Goal: Information Seeking & Learning: Learn about a topic

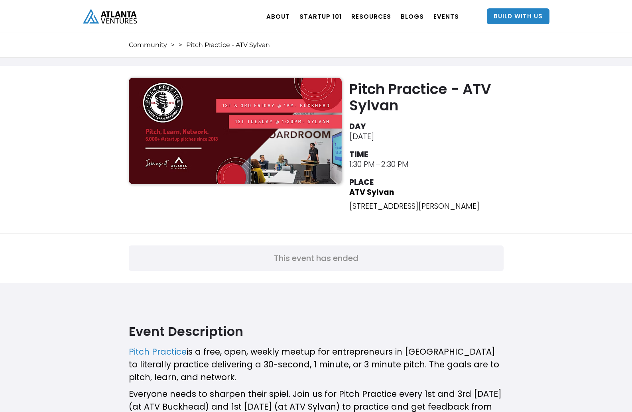
click at [213, 45] on div "Pitch Practice - ATV Sylvan" at bounding box center [228, 45] width 84 height 8
click at [211, 45] on div "Pitch Practice - ATV Sylvan" at bounding box center [228, 45] width 84 height 8
click at [136, 44] on link "Community" at bounding box center [148, 45] width 38 height 8
click at [177, 44] on div "Community > > Pitch Practice - ATV Sylvan" at bounding box center [316, 45] width 375 height 24
click at [124, 21] on img "home" at bounding box center [110, 16] width 54 height 15
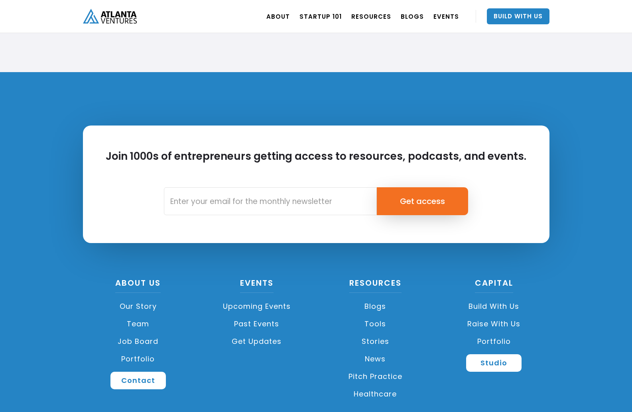
scroll to position [1855, 0]
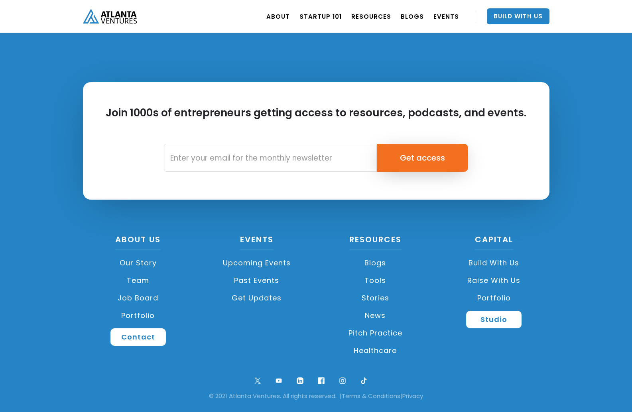
click at [138, 281] on link "Team" at bounding box center [138, 281] width 111 height 18
click at [381, 262] on link "Blogs" at bounding box center [375, 263] width 111 height 18
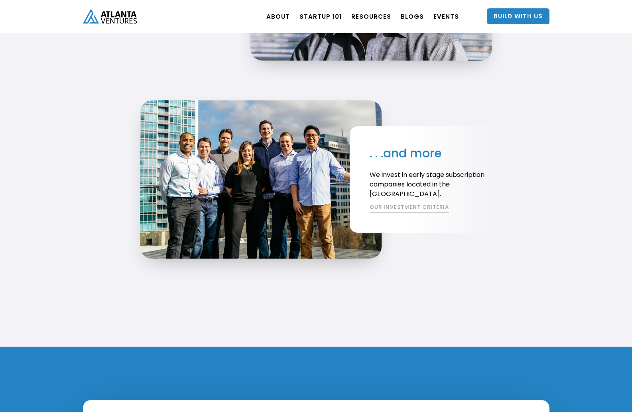
scroll to position [1377, 0]
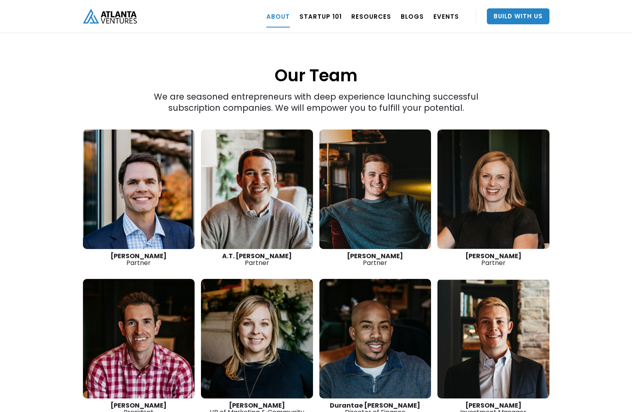
scroll to position [1066, 0]
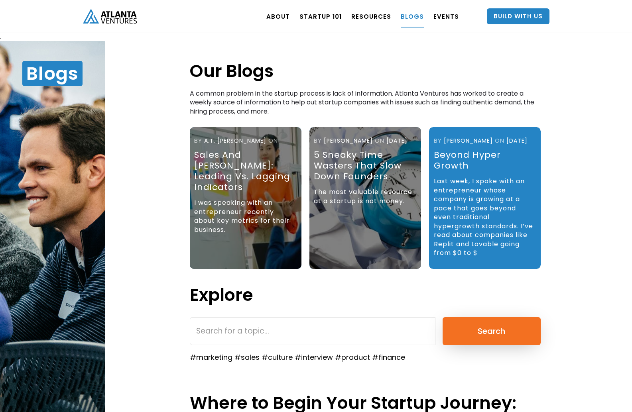
click at [281, 293] on div "Explore" at bounding box center [365, 295] width 351 height 28
click at [55, 266] on div "Blogs Our Blogs A common problem in the startup process is lack of information.…" at bounding box center [316, 230] width 632 height 379
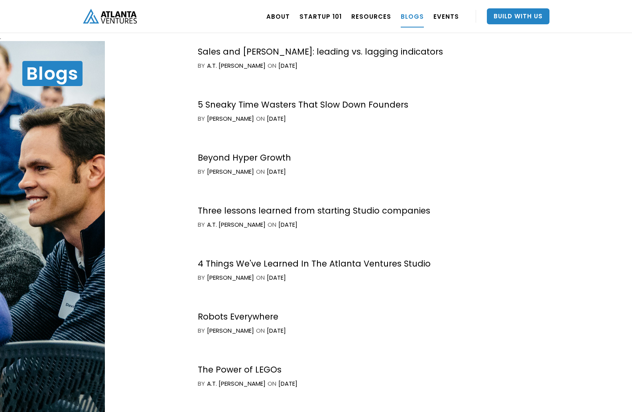
scroll to position [594, 0]
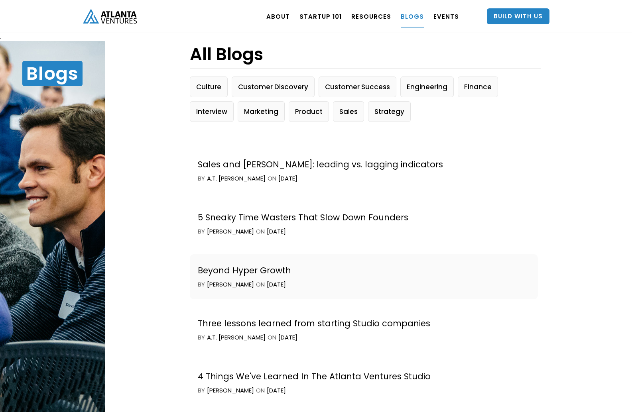
click at [230, 269] on div "Beyond Hyper Growth" at bounding box center [244, 270] width 93 height 11
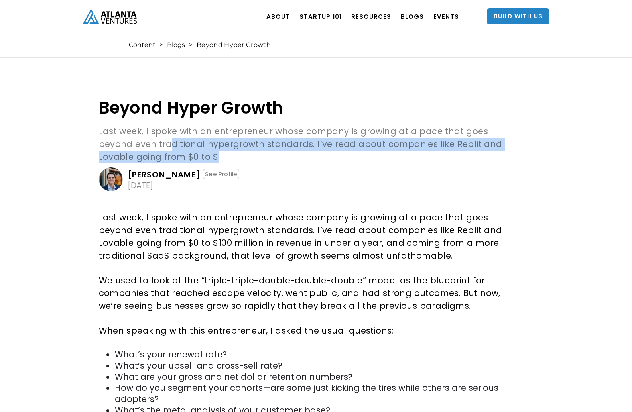
drag, startPoint x: 134, startPoint y: 138, endPoint x: 193, endPoint y: 156, distance: 61.1
click at [193, 156] on p "Last week, I spoke with an entrepreneur whose company is growing at a pace that…" at bounding box center [306, 144] width 415 height 38
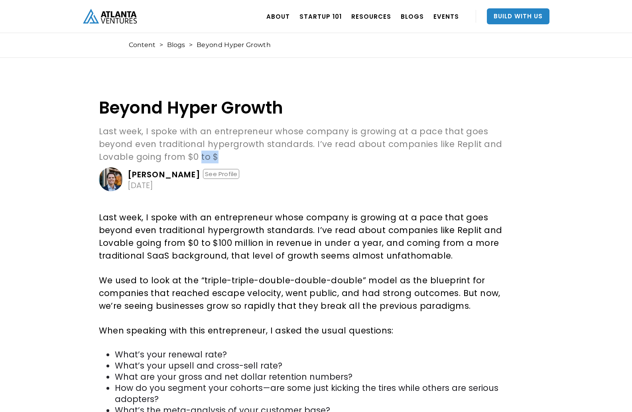
drag, startPoint x: 163, startPoint y: 158, endPoint x: 247, endPoint y: 158, distance: 84.1
click at [247, 158] on p "Last week, I spoke with an entrepreneur whose company is growing at a pace that…" at bounding box center [306, 144] width 415 height 38
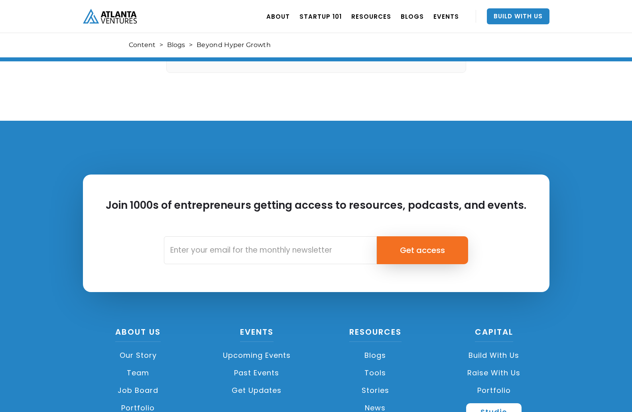
scroll to position [1345, 0]
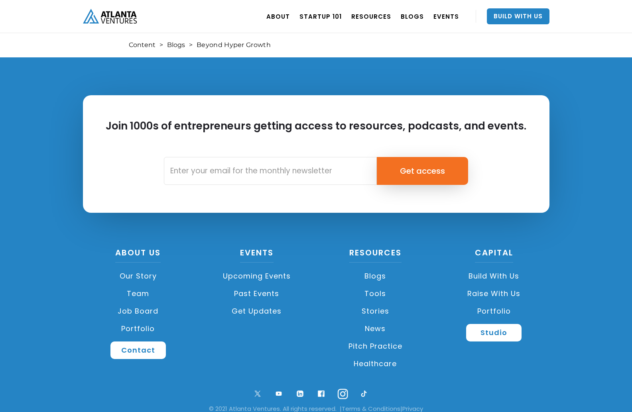
click at [341, 386] on img at bounding box center [342, 394] width 17 height 17
click at [95, 254] on div "About US Our Story Team Job Board Portfolio Contact" at bounding box center [138, 304] width 111 height 110
